Goal: Task Accomplishment & Management: Manage account settings

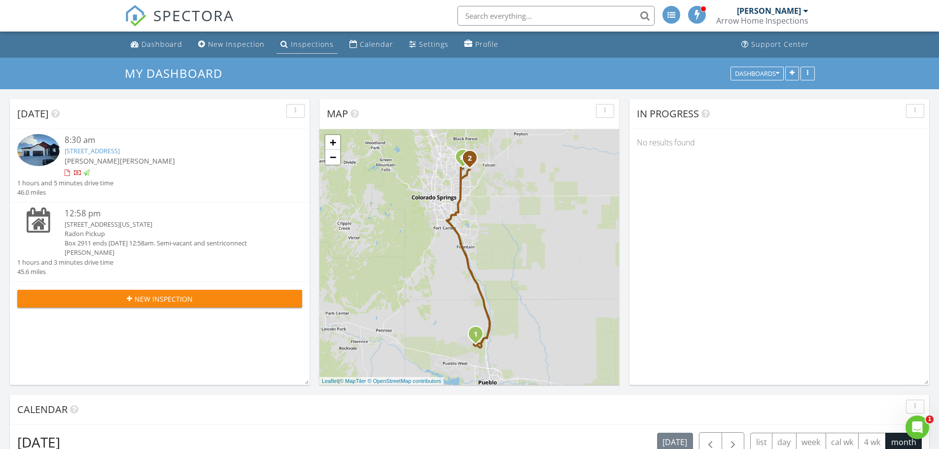
click at [313, 39] on link "Inspections" at bounding box center [307, 44] width 61 height 18
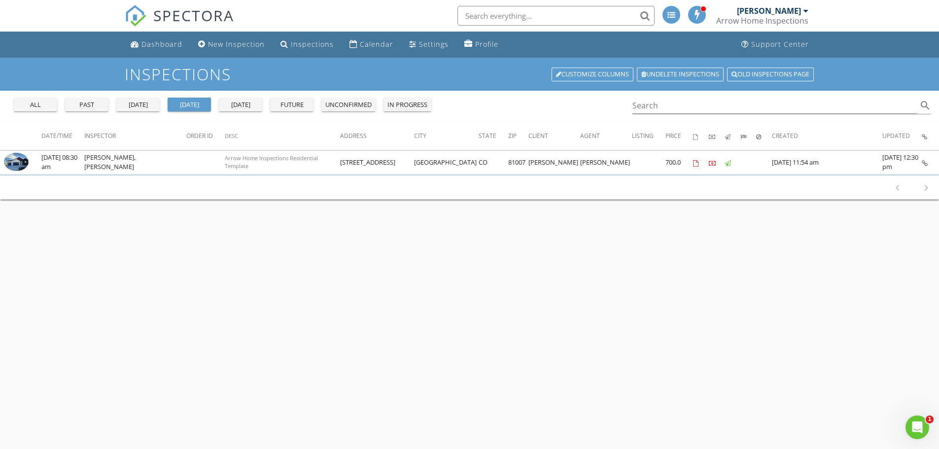
click at [141, 103] on div "[DATE]" at bounding box center [137, 105] width 35 height 10
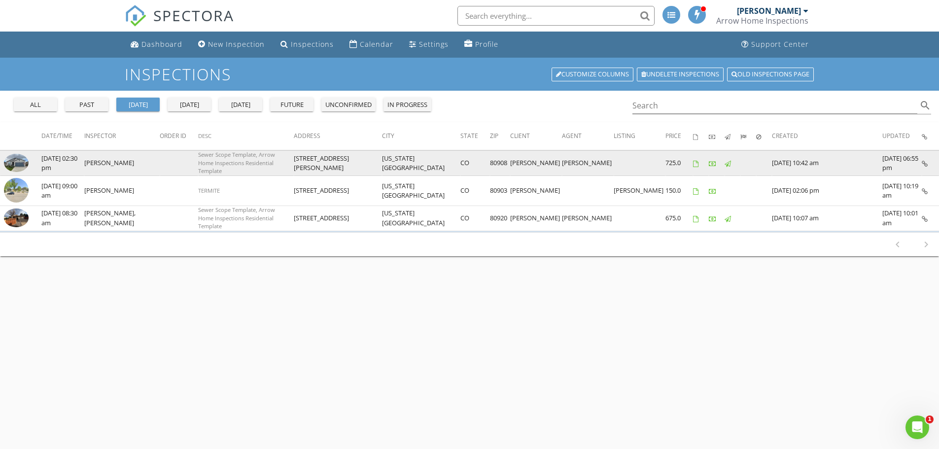
click at [294, 164] on td "Sewer Scope Template, Arrow Home Inspections Residential Template" at bounding box center [246, 162] width 96 height 25
click at [357, 163] on td "[STREET_ADDRESS][PERSON_NAME]" at bounding box center [338, 162] width 88 height 25
click at [56, 164] on td "[DATE] 02:30 pm" at bounding box center [62, 162] width 43 height 25
click at [16, 164] on img at bounding box center [16, 163] width 25 height 19
